Goal: Find contact information: Find contact information

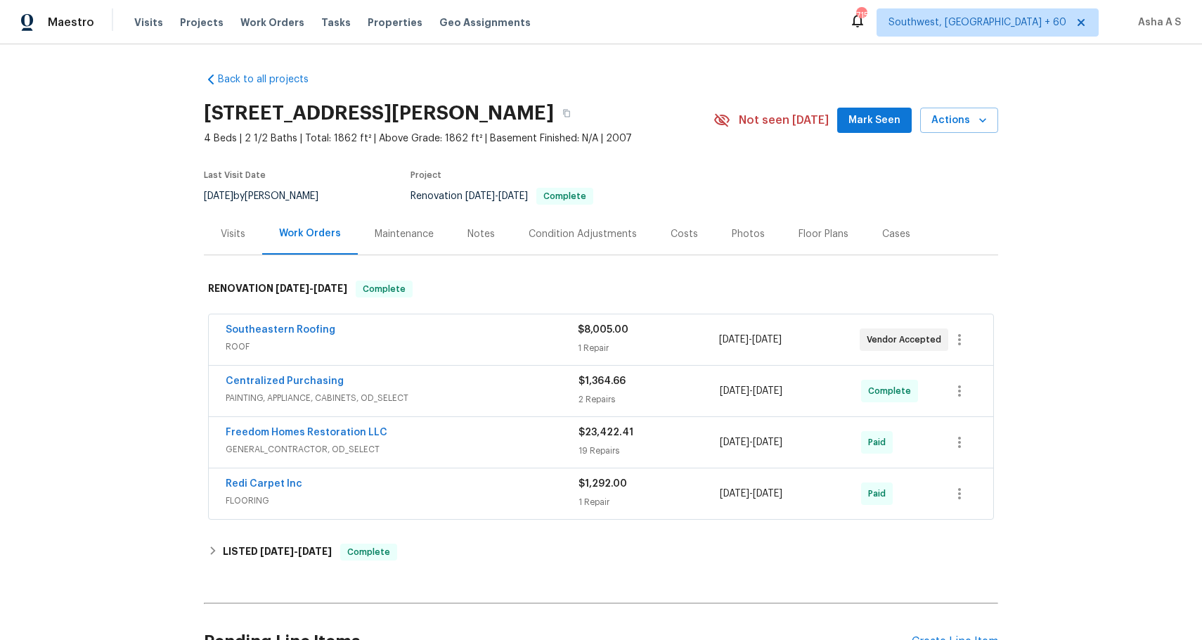
click at [548, 169] on div "Last Visit Date [DATE] by [PERSON_NAME] Project Renovation [DATE] - [DATE] Comp…" at bounding box center [442, 187] width 476 height 51
click at [433, 346] on span "ROOF" at bounding box center [402, 346] width 352 height 14
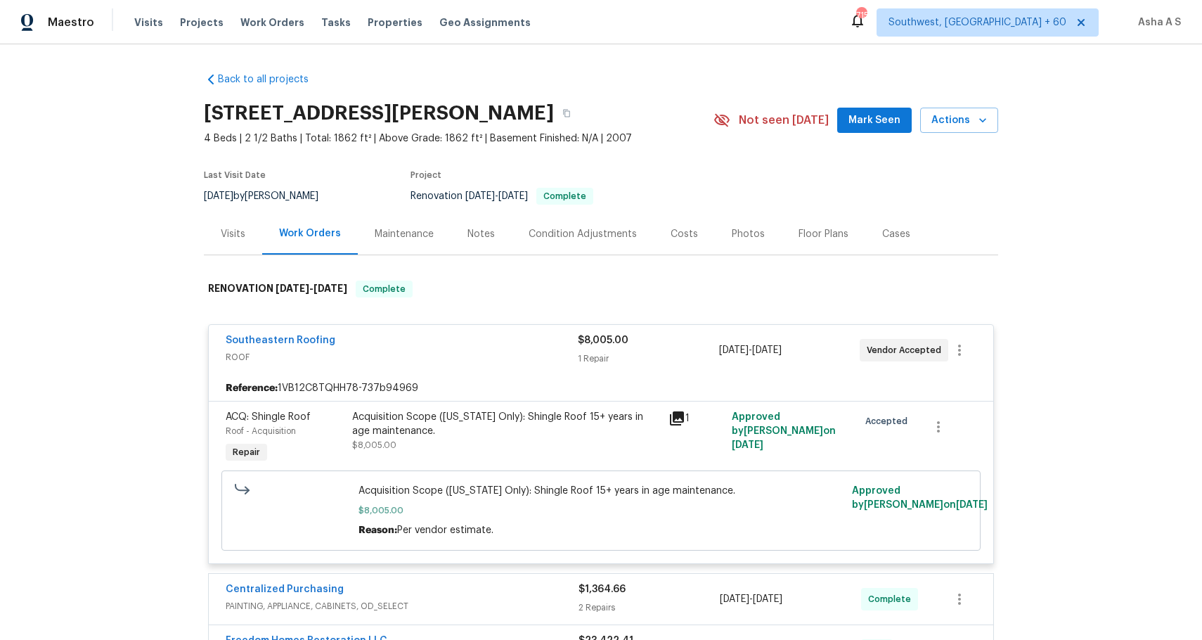
click at [289, 420] on span "ACQ: Shingle Roof" at bounding box center [268, 417] width 85 height 10
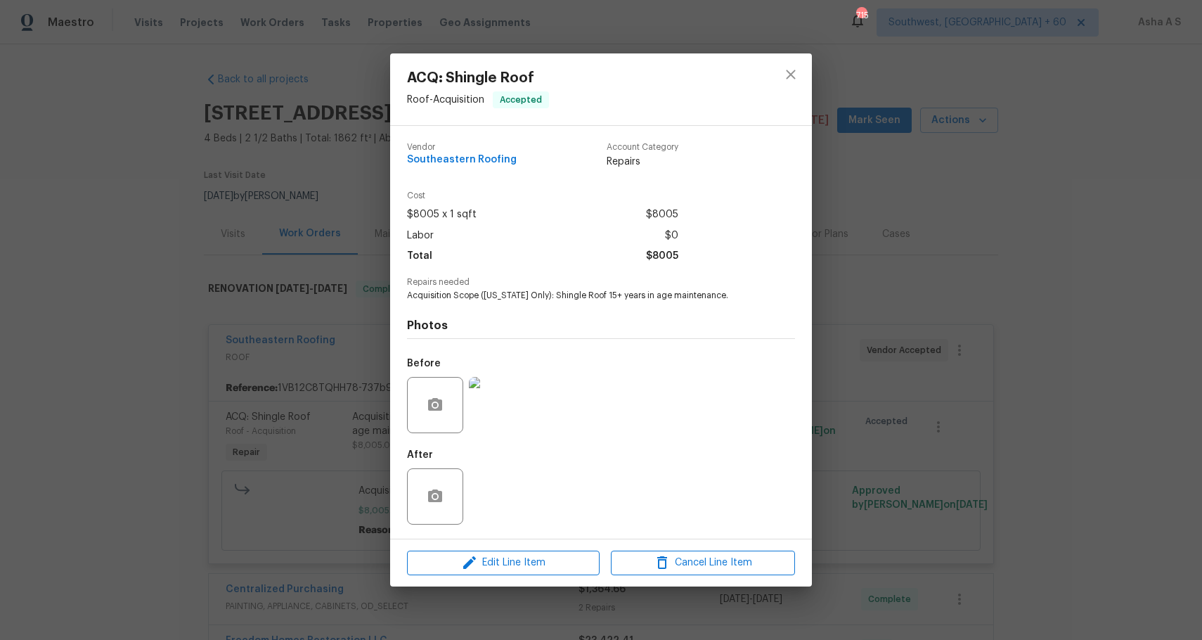
click at [880, 285] on div "ACQ: Shingle Roof Roof - Acquisition Accepted Vendor Southeastern Roofing Accou…" at bounding box center [601, 320] width 1202 height 640
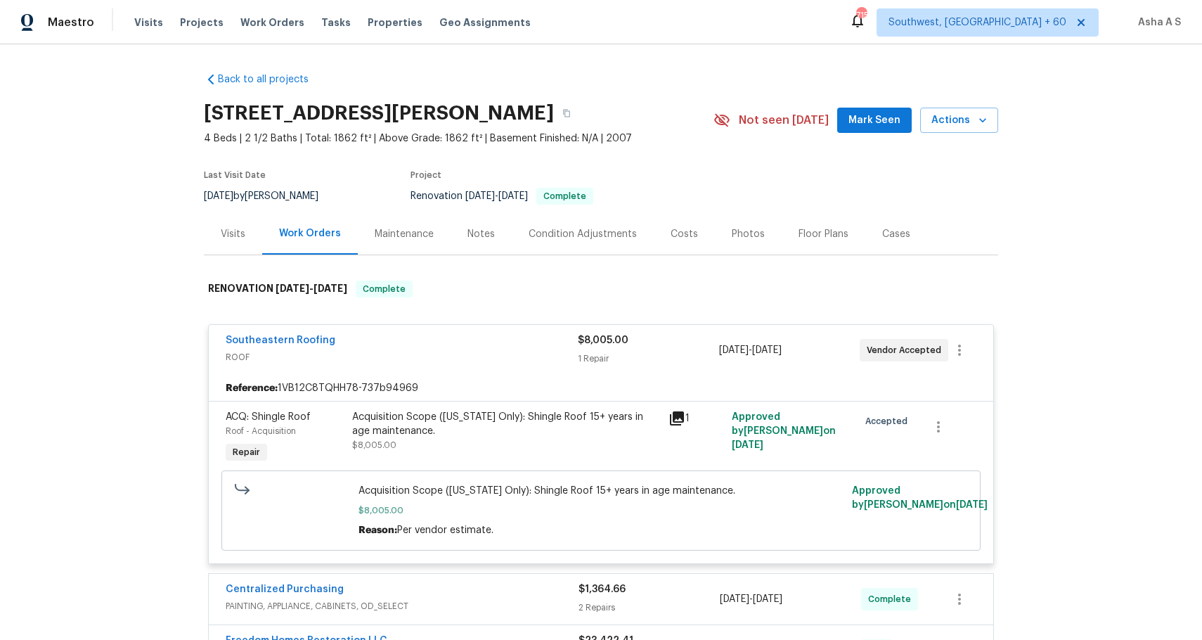
click at [493, 421] on div "Acquisition Scope ([US_STATE] Only): Shingle Roof 15+ years in age maintenance." at bounding box center [506, 424] width 308 height 28
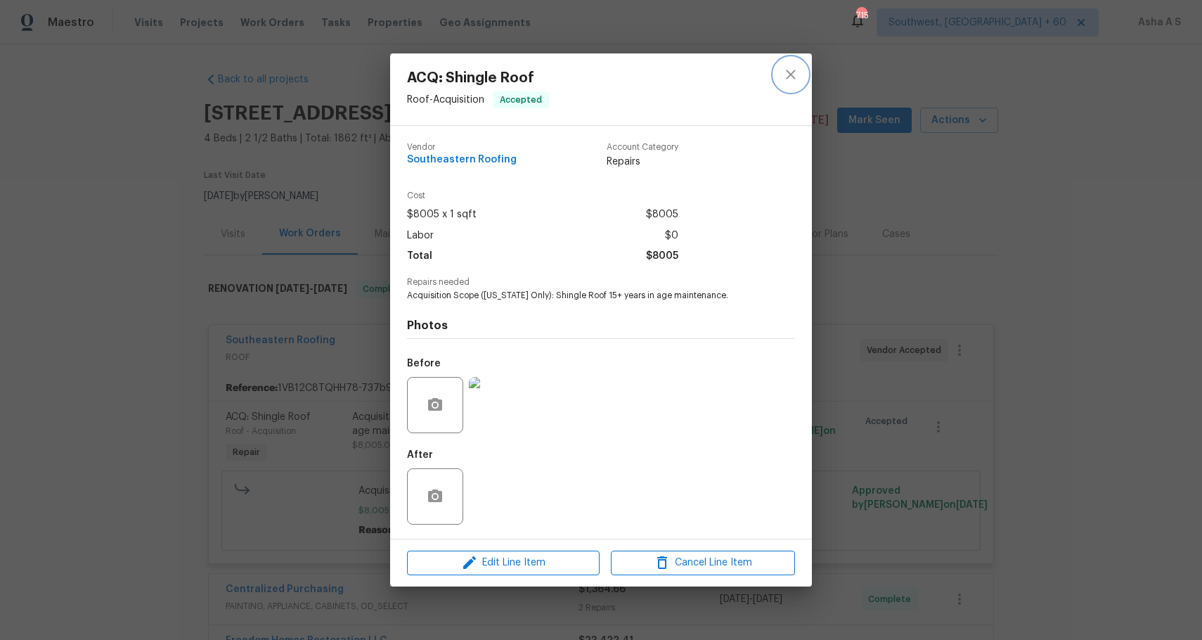
click at [802, 78] on button "close" at bounding box center [791, 75] width 34 height 34
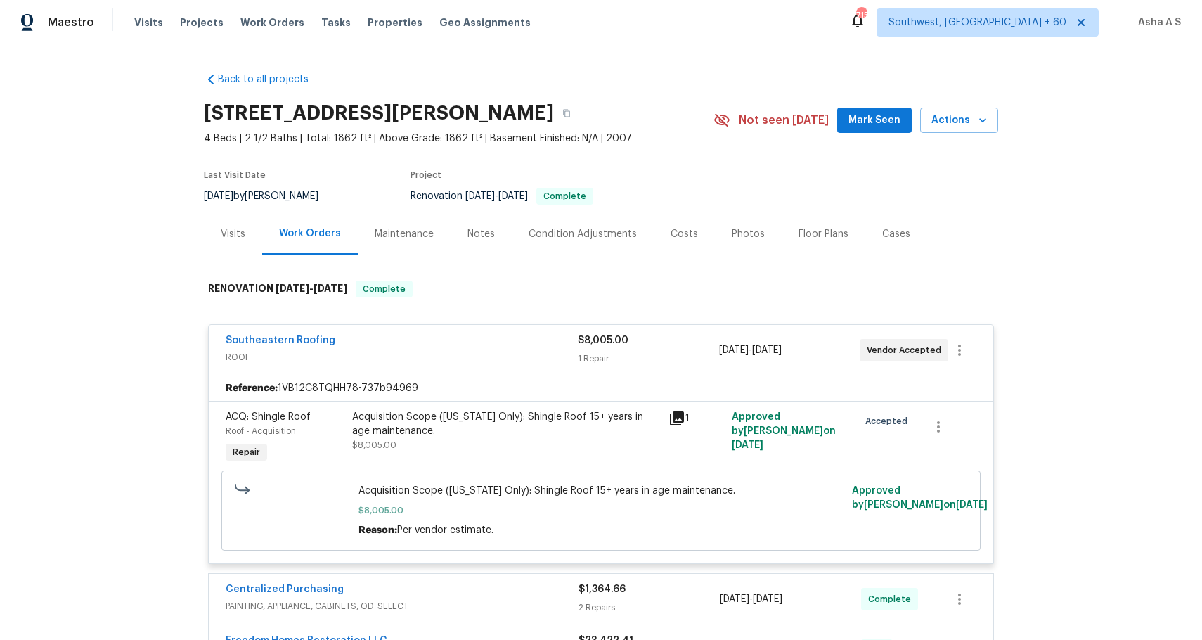
click at [802, 78] on div "Back to all projects [STREET_ADDRESS][PERSON_NAME] 4 Beds | 2 1/2 Baths | Total…" at bounding box center [601, 484] width 794 height 846
click at [299, 413] on span "ACQ: Shingle Roof" at bounding box center [268, 417] width 85 height 10
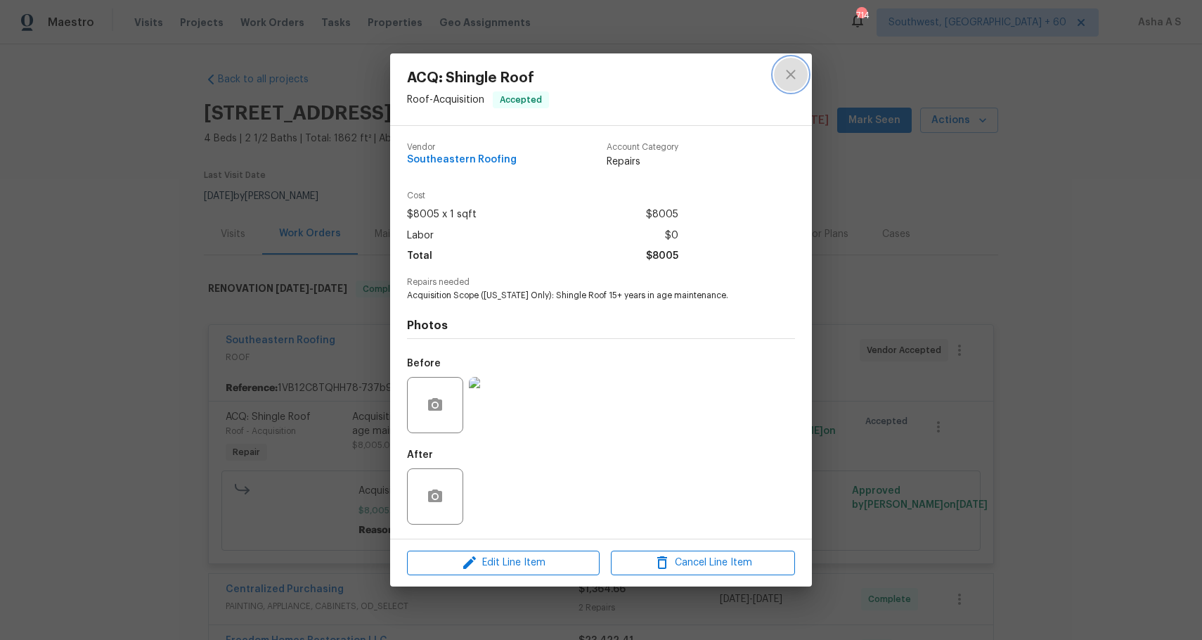
click at [786, 82] on icon "close" at bounding box center [790, 74] width 17 height 17
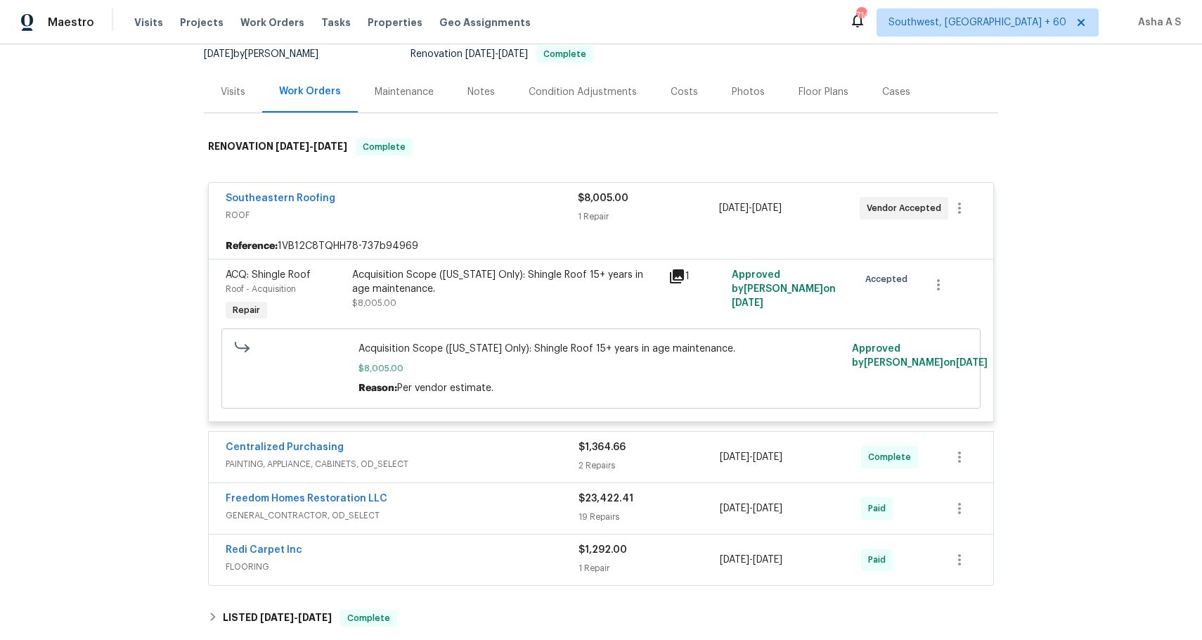
scroll to position [181, 0]
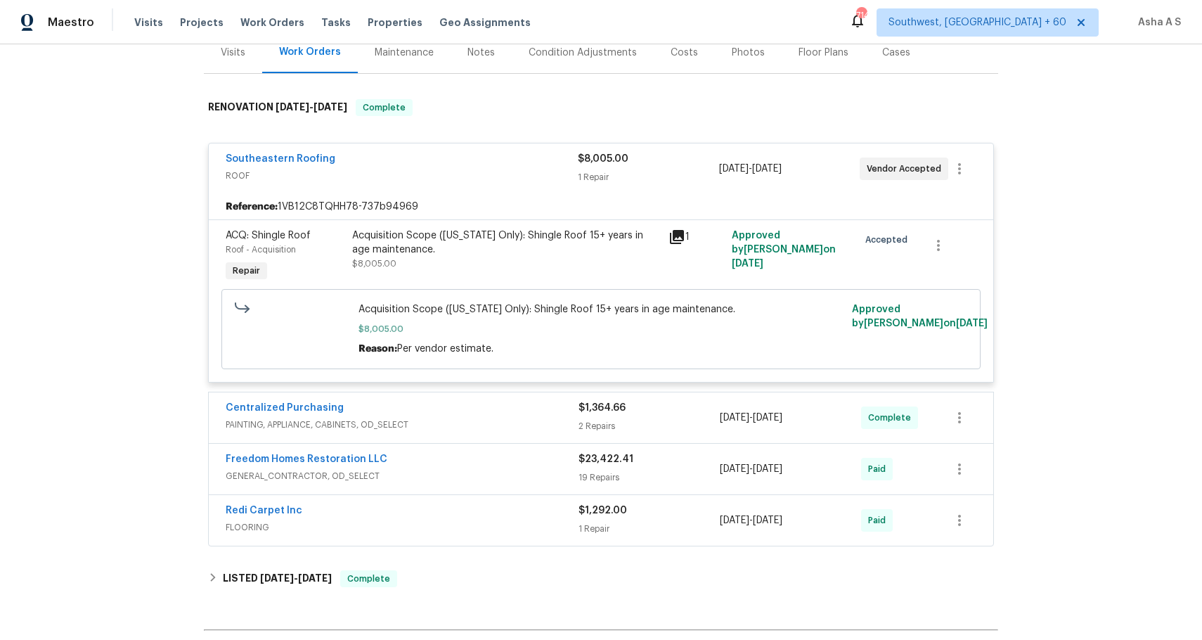
click at [271, 237] on span "ACQ: Shingle Roof" at bounding box center [268, 236] width 85 height 10
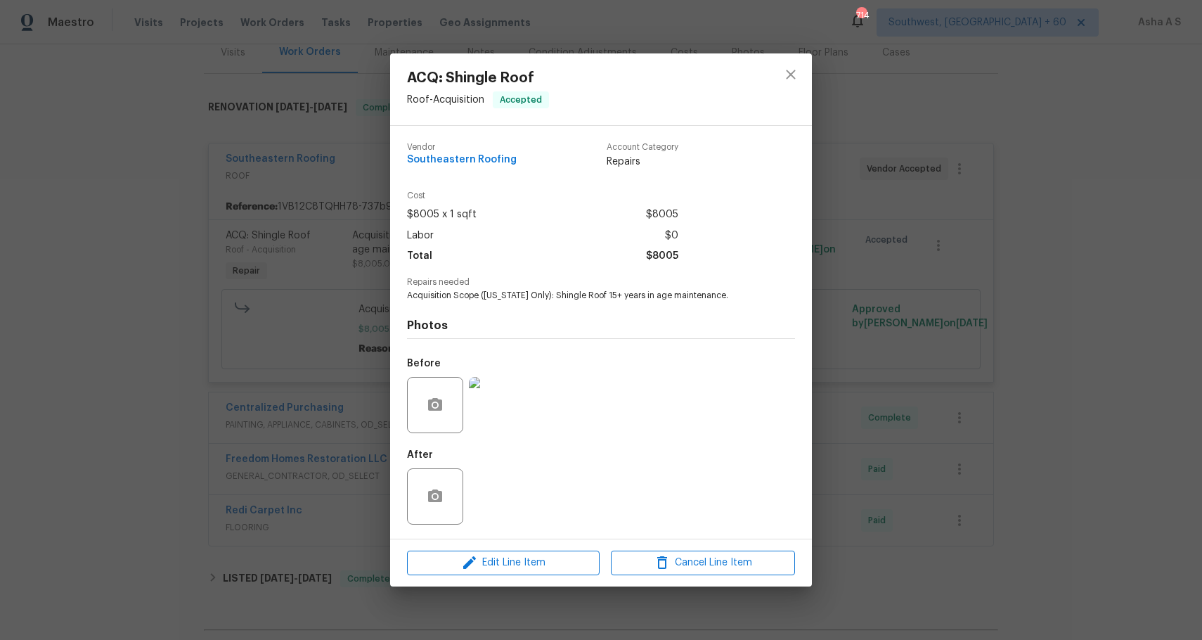
click at [436, 165] on span "Southeastern Roofing" at bounding box center [462, 160] width 110 height 11
click at [250, 157] on div "ACQ: Shingle Roof Roof - Acquisition Accepted Vendor Southeastern Roofing Accou…" at bounding box center [601, 320] width 1202 height 640
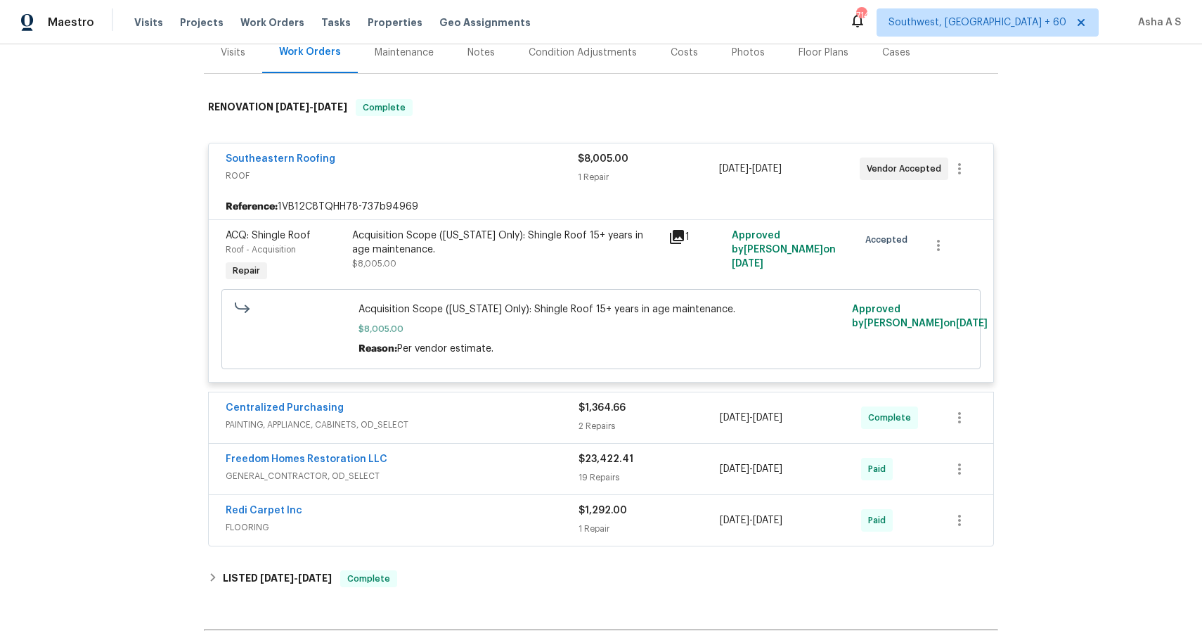
click at [281, 164] on span "Southeastern Roofing" at bounding box center [281, 159] width 110 height 14
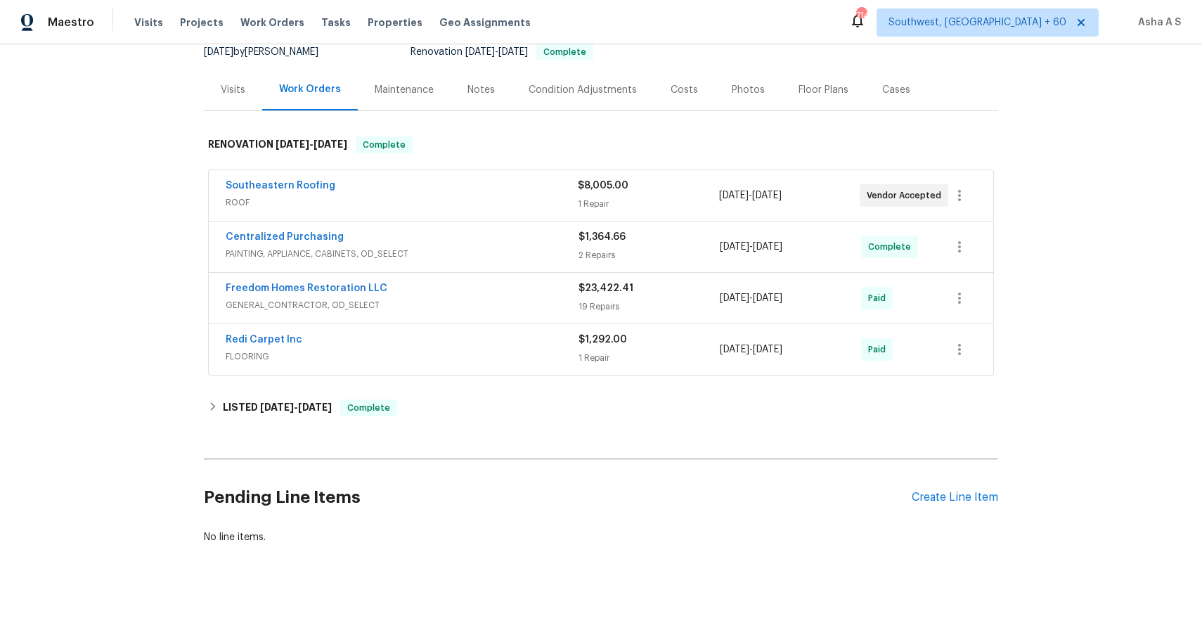
click at [265, 191] on span "Southeastern Roofing" at bounding box center [281, 186] width 110 height 14
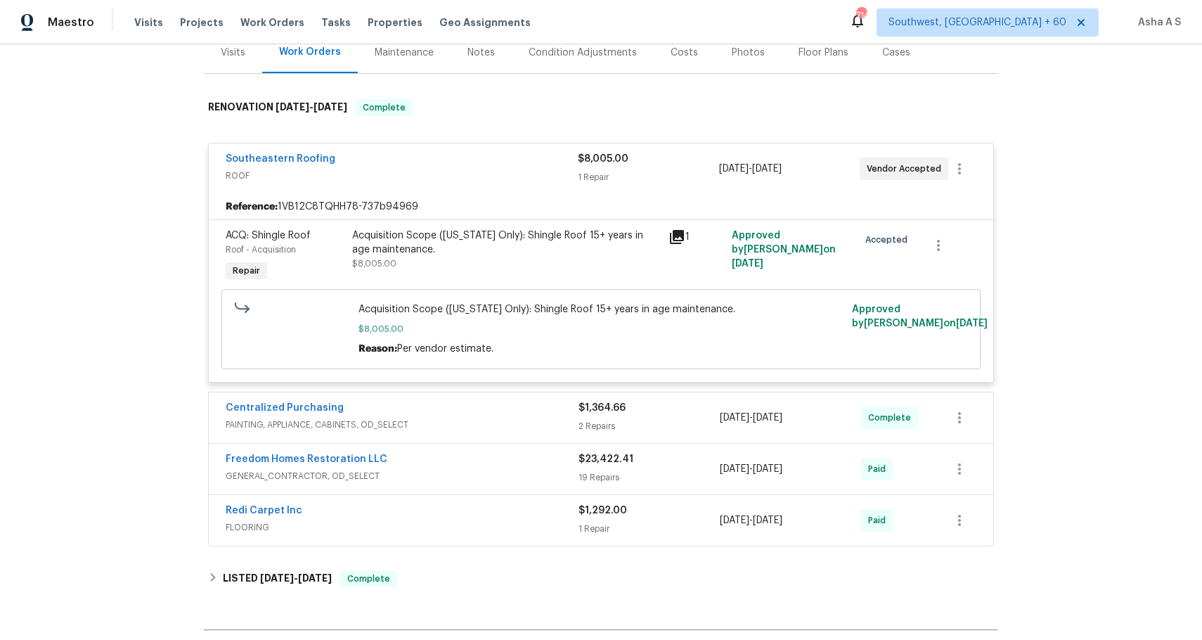
click at [284, 164] on span "Southeastern Roofing" at bounding box center [281, 159] width 110 height 14
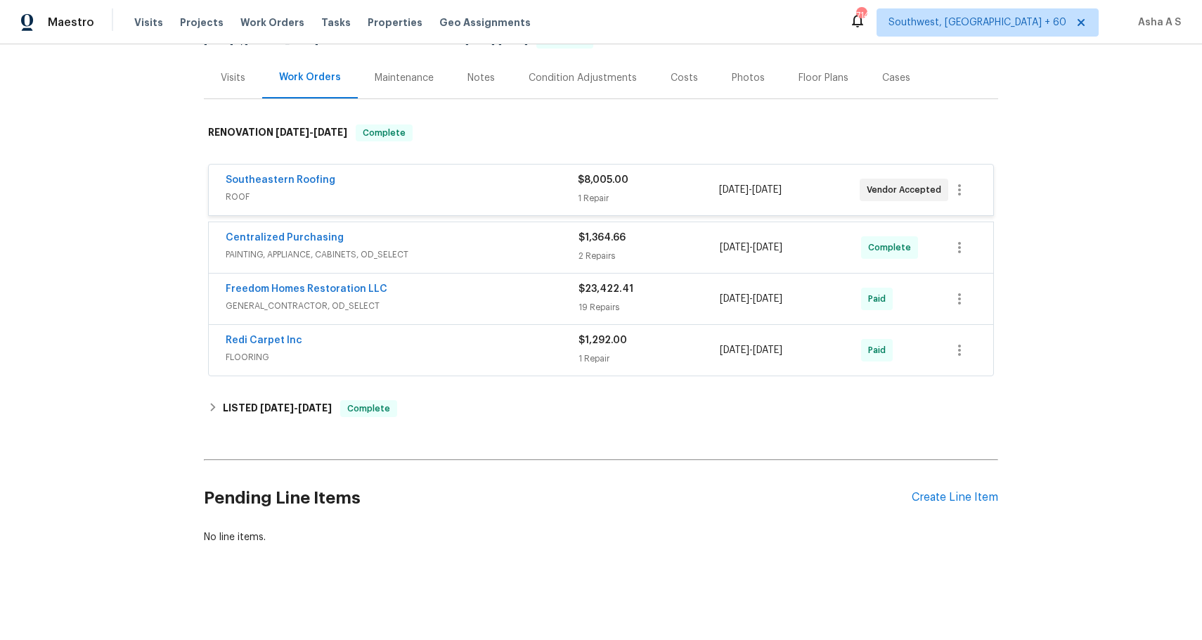
scroll to position [151, 0]
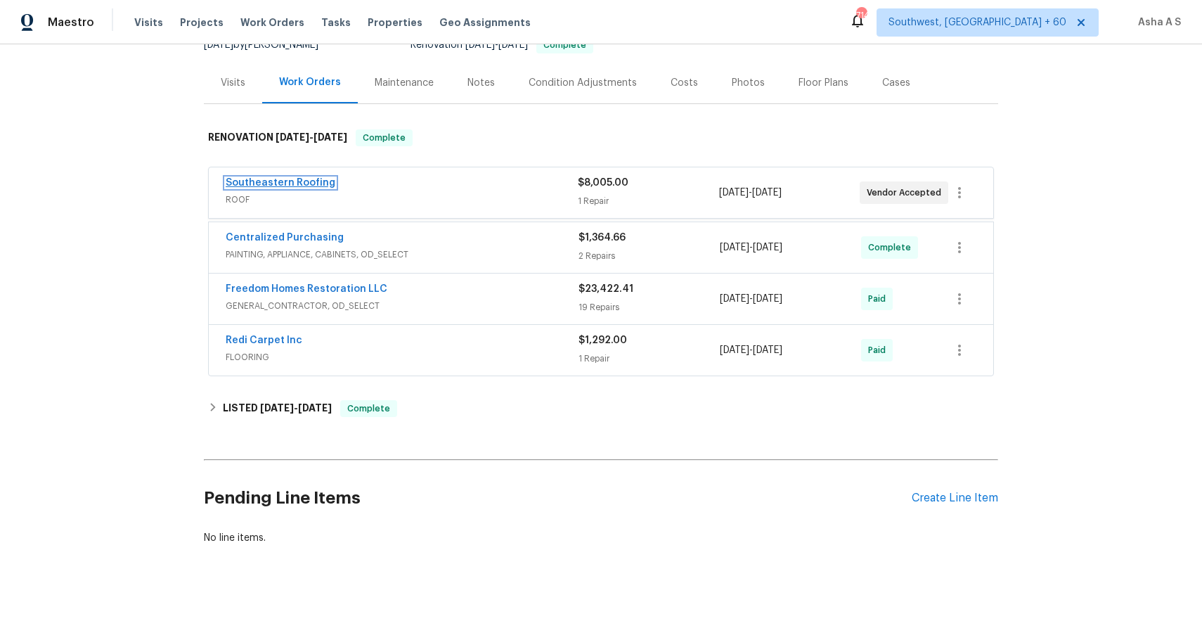
click at [270, 182] on link "Southeastern Roofing" at bounding box center [281, 183] width 110 height 10
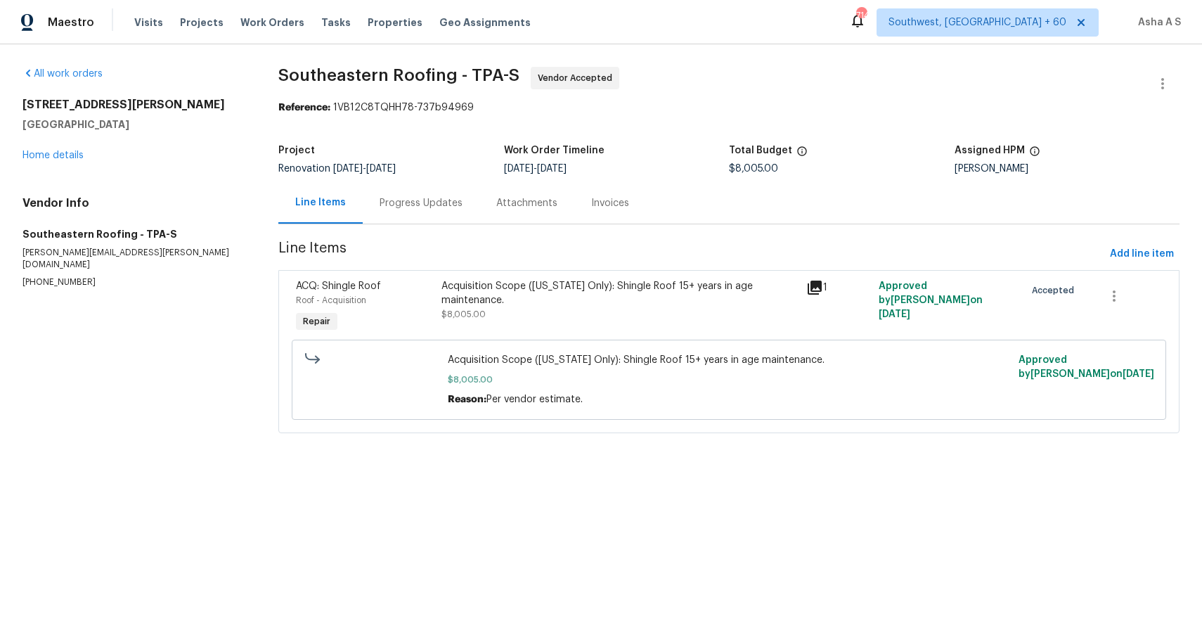
click at [573, 356] on span "Acquisition Scope ([US_STATE] Only): Shingle Roof 15+ years in age maintenance." at bounding box center [729, 360] width 562 height 14
click at [607, 215] on div "Invoices" at bounding box center [610, 202] width 72 height 41
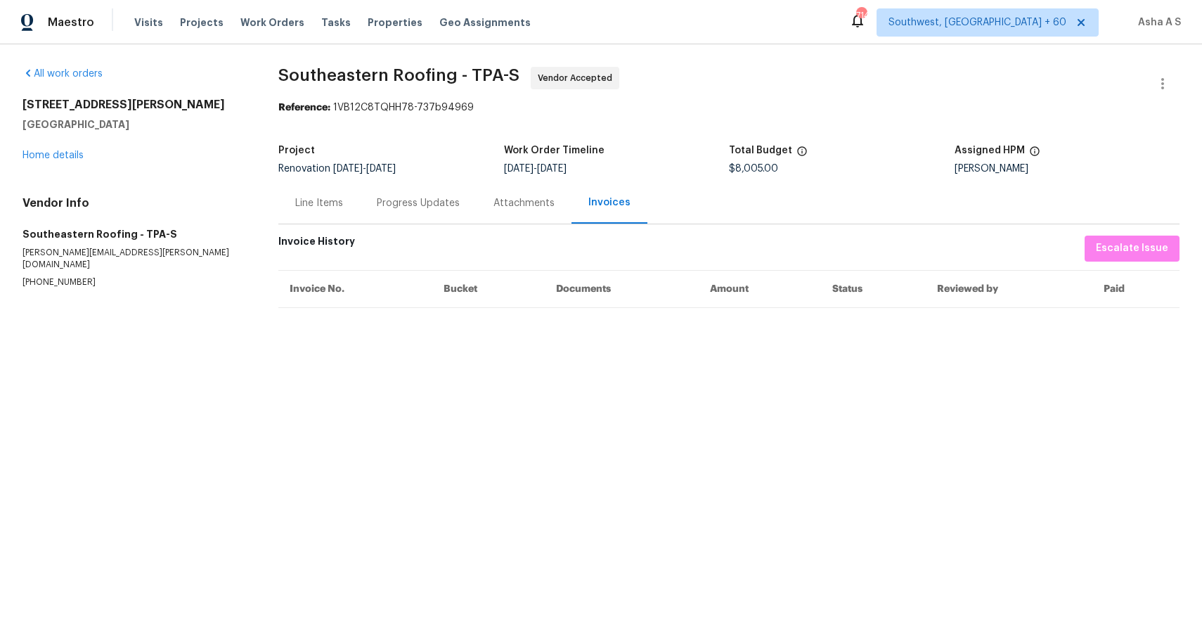
click at [500, 197] on div "Attachments" at bounding box center [523, 203] width 61 height 14
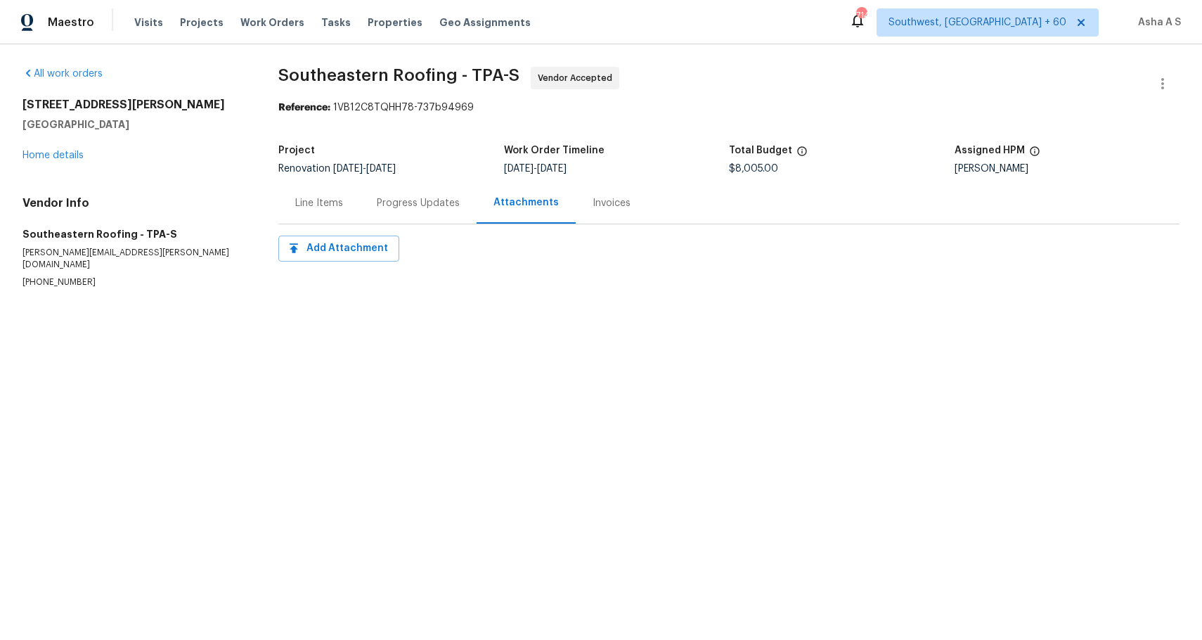
click at [385, 200] on div "Progress Updates" at bounding box center [418, 203] width 83 height 14
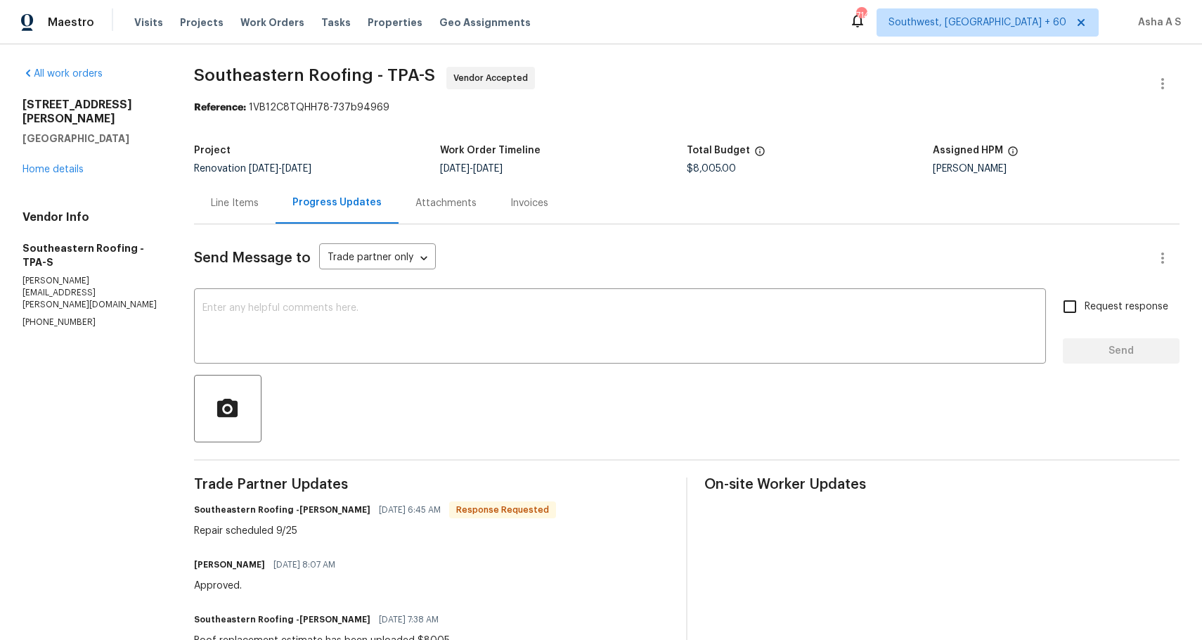
click at [65, 316] on p "[PHONE_NUMBER]" at bounding box center [91, 322] width 138 height 12
copy p "[PHONE_NUMBER]"
